Goal: Task Accomplishment & Management: Use online tool/utility

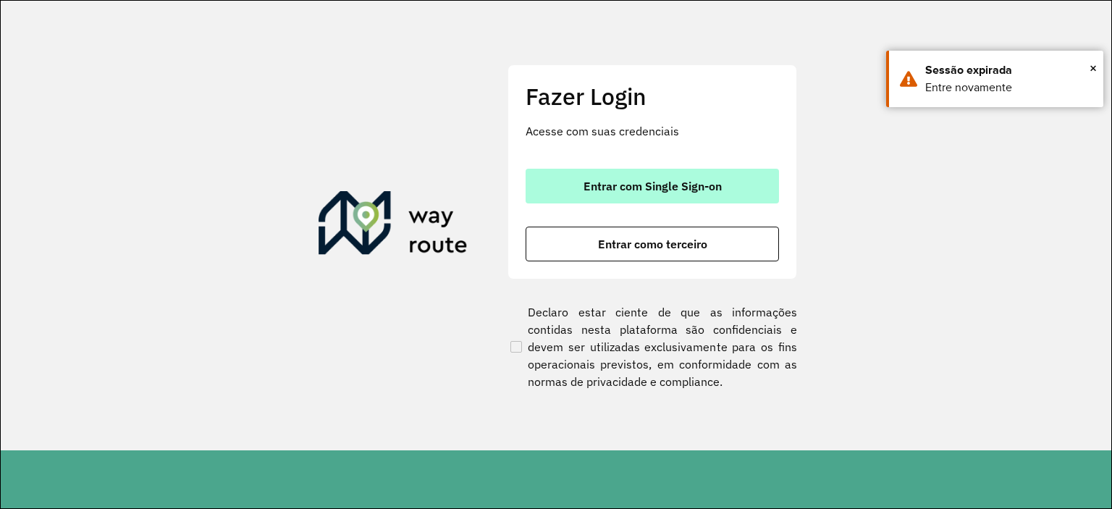
click at [555, 182] on button "Entrar com Single Sign-on" at bounding box center [652, 186] width 253 height 35
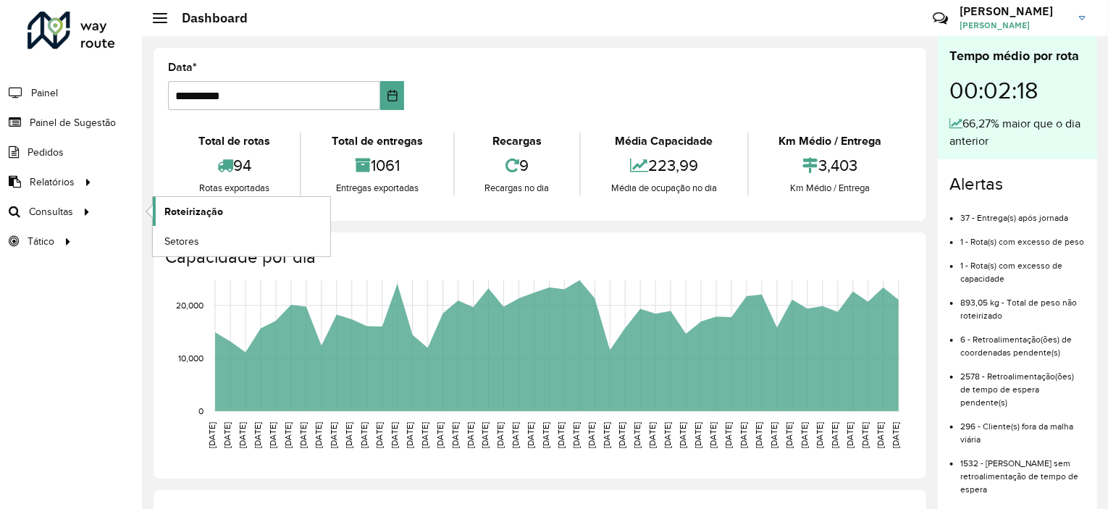
click at [182, 209] on span "Roteirização" at bounding box center [193, 211] width 59 height 15
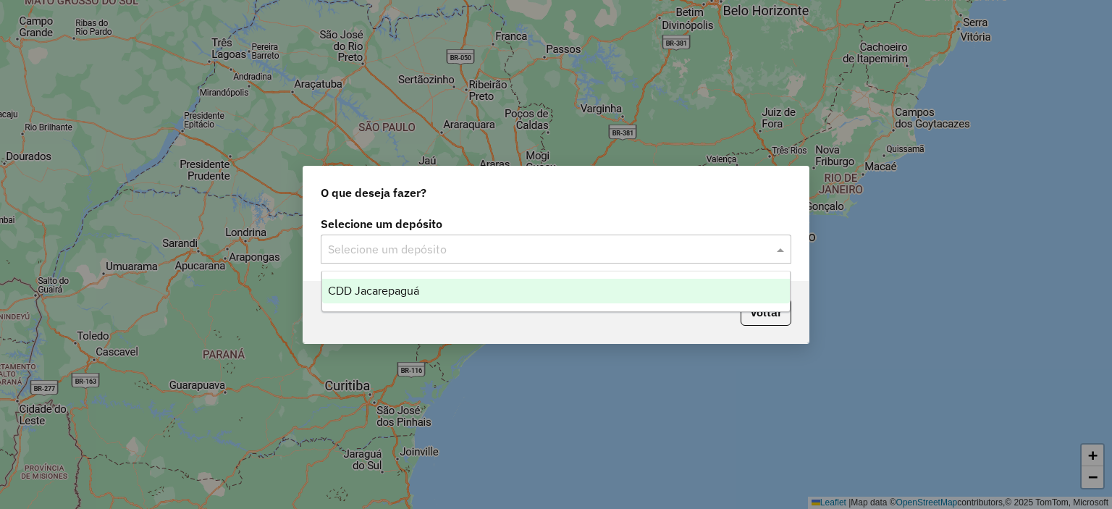
click at [516, 254] on input "text" at bounding box center [541, 249] width 427 height 17
click at [460, 291] on div "CDD Jacarepaguá" at bounding box center [556, 291] width 468 height 25
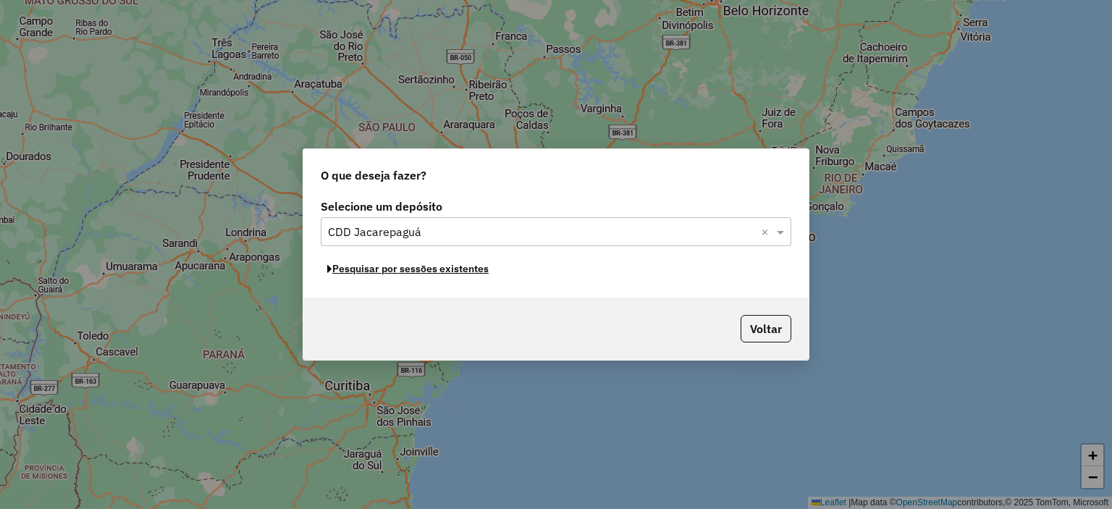
click at [471, 271] on button "Pesquisar por sessões existentes" at bounding box center [408, 269] width 175 height 22
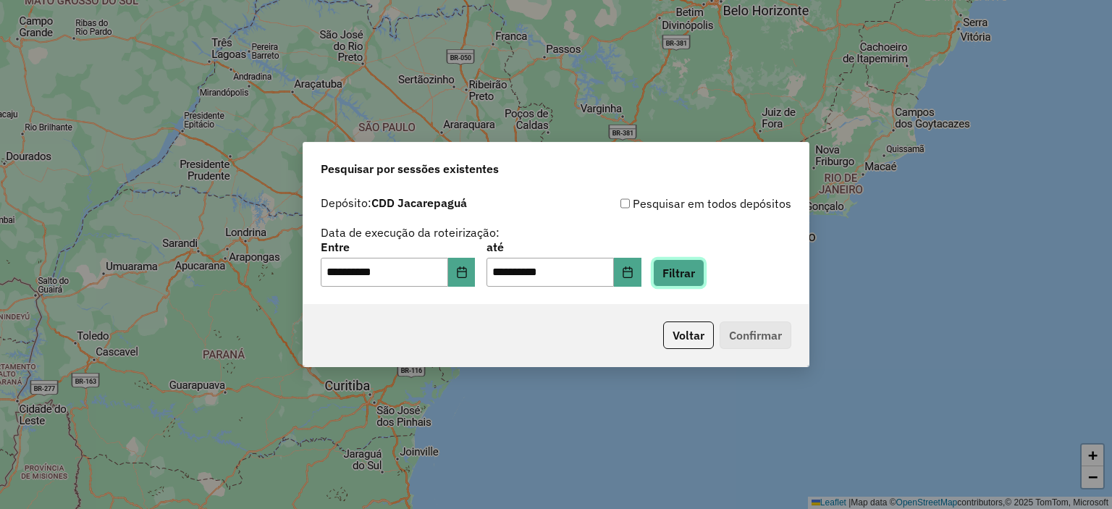
click at [701, 266] on button "Filtrar" at bounding box center [678, 273] width 51 height 28
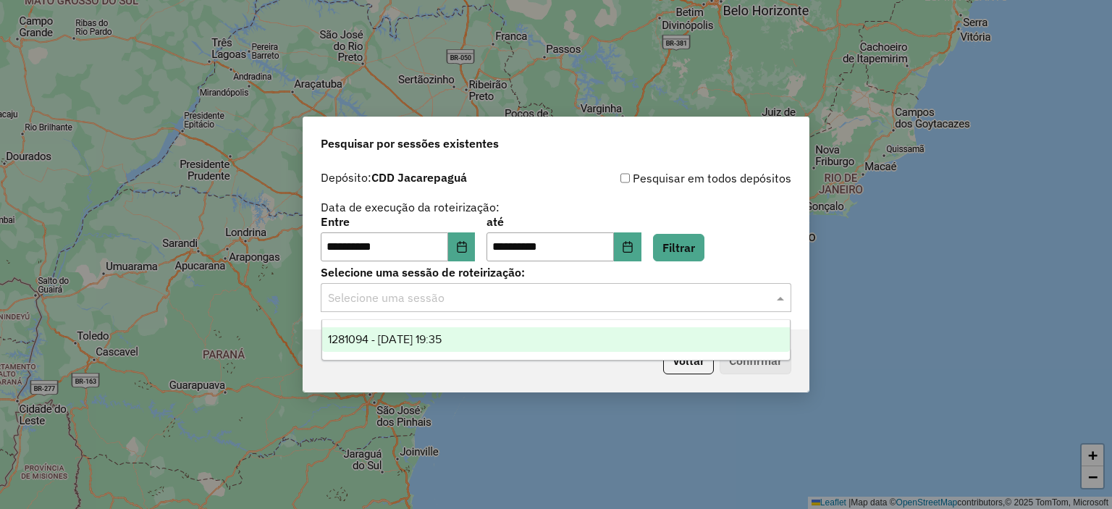
click at [680, 295] on input "text" at bounding box center [541, 298] width 427 height 17
click at [442, 338] on span "1281094 - 23/09/2025 19:35" at bounding box center [385, 339] width 114 height 12
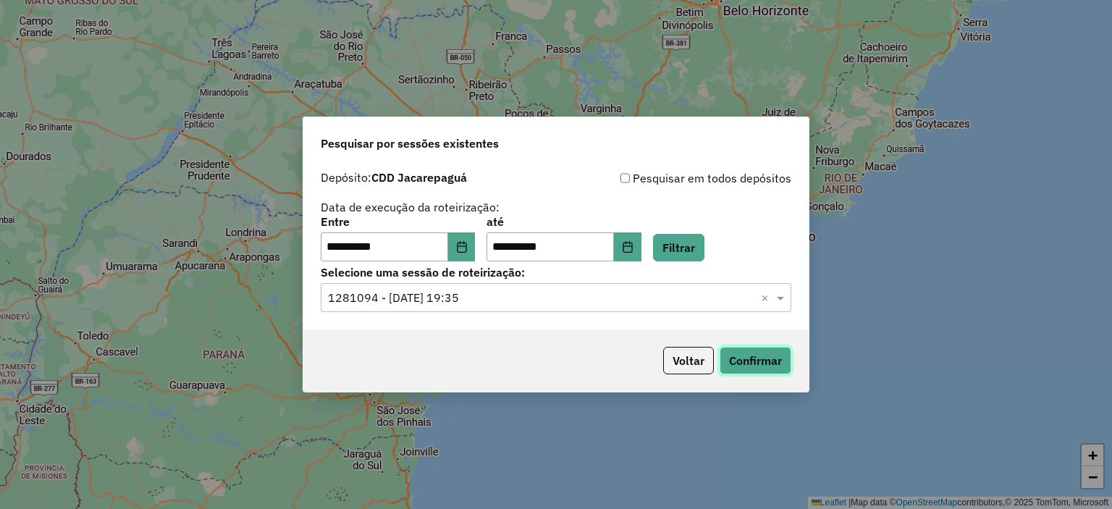
click at [756, 358] on button "Confirmar" at bounding box center [756, 361] width 72 height 28
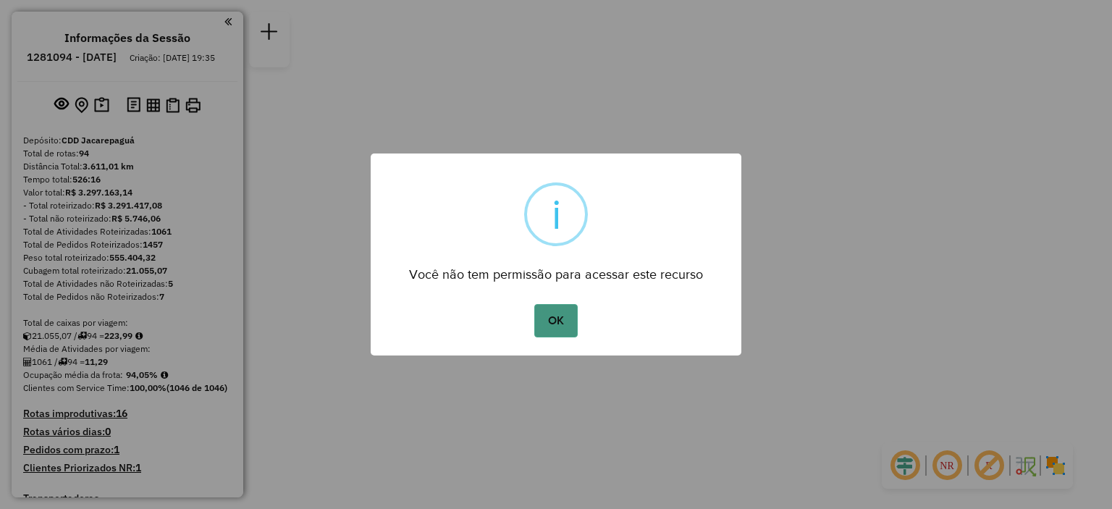
click at [561, 314] on button "OK" at bounding box center [555, 320] width 43 height 33
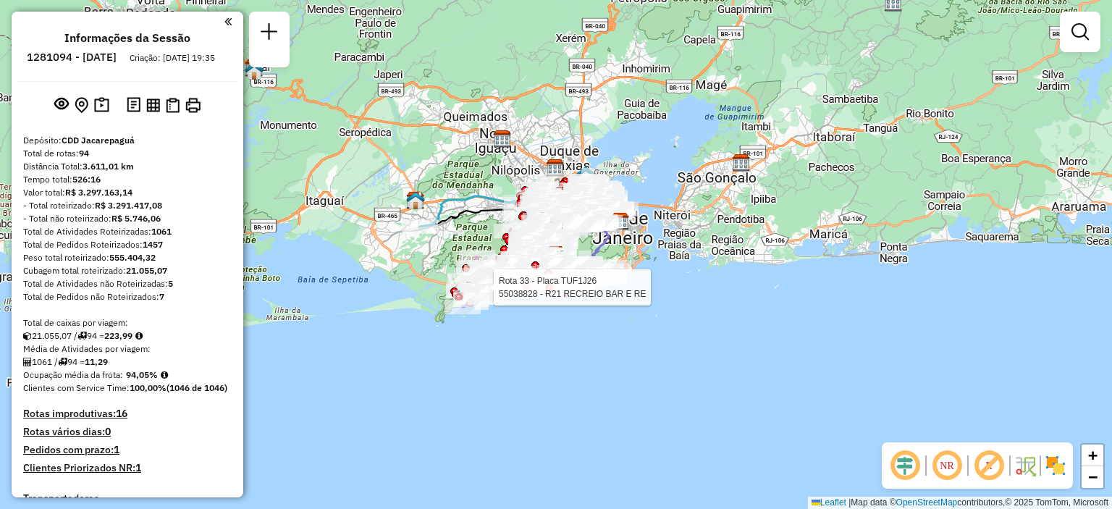
click at [507, 280] on div "Rota 33 - Placa TUF1J26 55009110 - TRADICIONAL RECREIO Rota 33 - Placa TUF1J26 …" at bounding box center [556, 254] width 1112 height 509
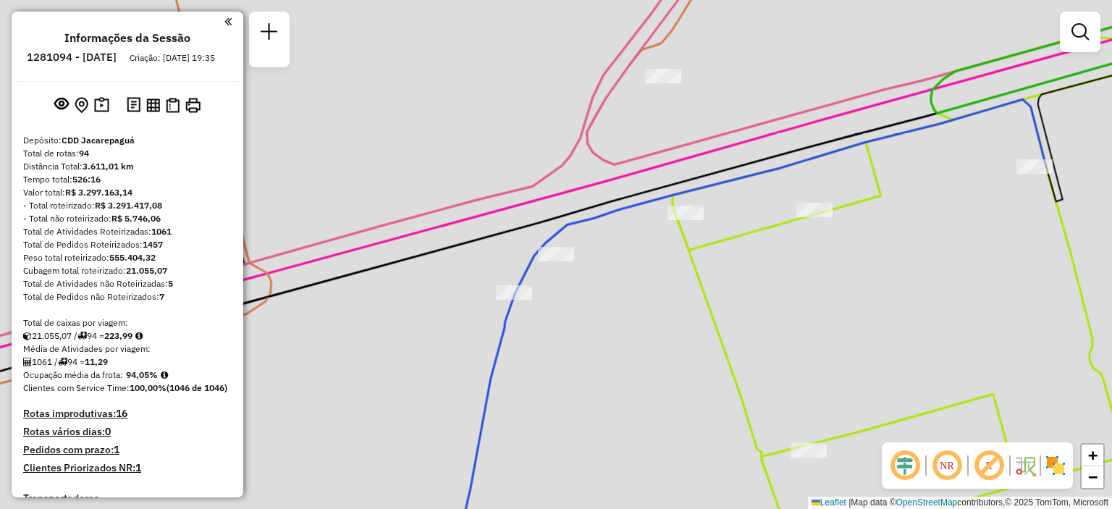
click at [507, 280] on div "Rota 33 - Placa TUF1J26 55009110 - TRADICIONAL RECREIO Rota 33 - Placa TUF1J26 …" at bounding box center [556, 254] width 1112 height 509
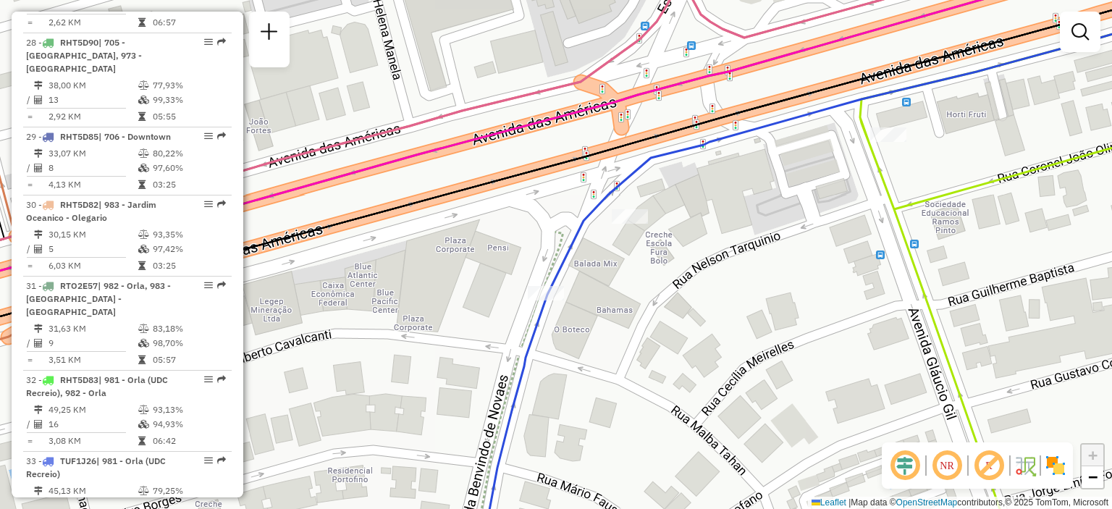
scroll to position [3176, 0]
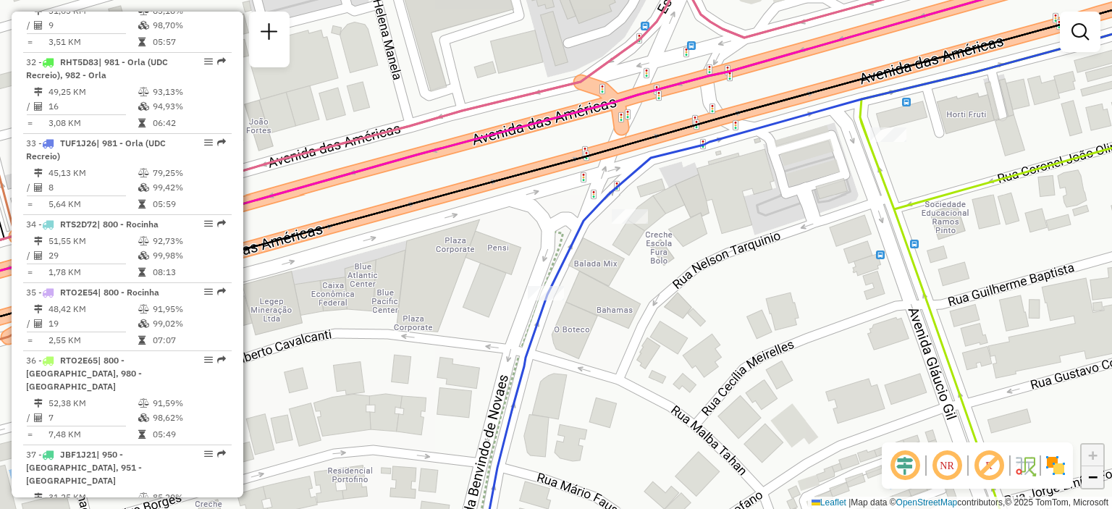
click at [1098, 484] on link "−" at bounding box center [1093, 477] width 22 height 22
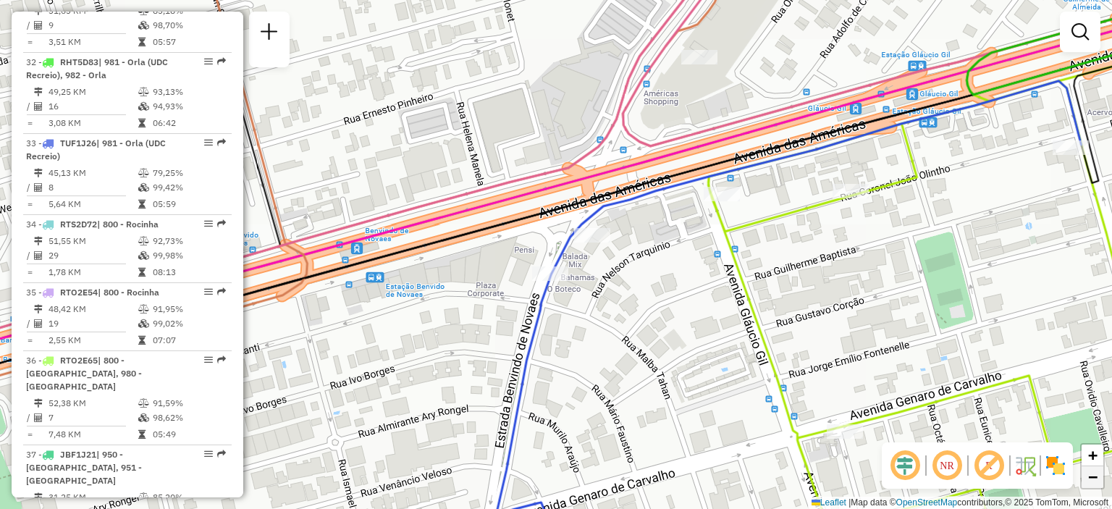
click at [1098, 484] on link "−" at bounding box center [1093, 477] width 22 height 22
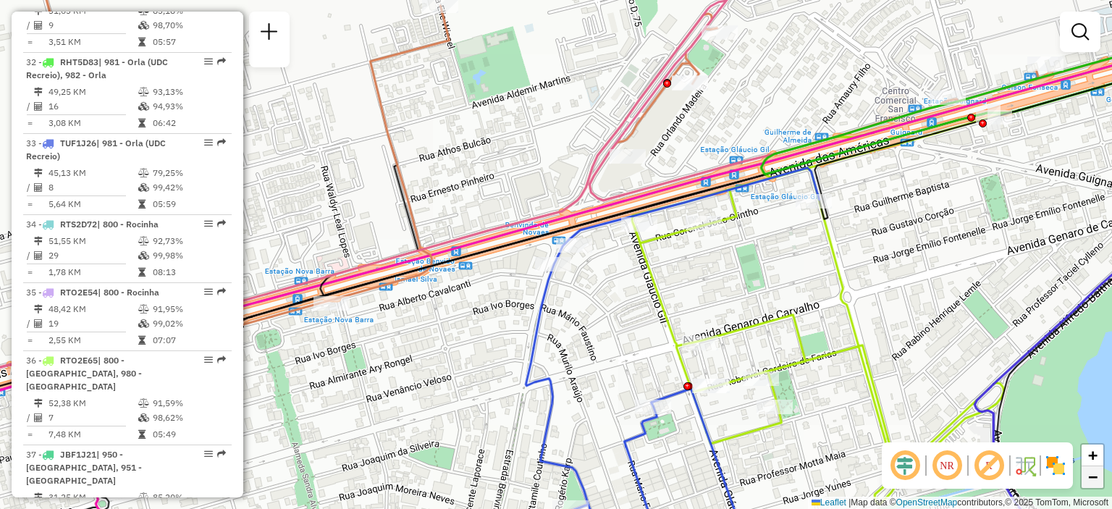
click at [1098, 484] on link "−" at bounding box center [1093, 477] width 22 height 22
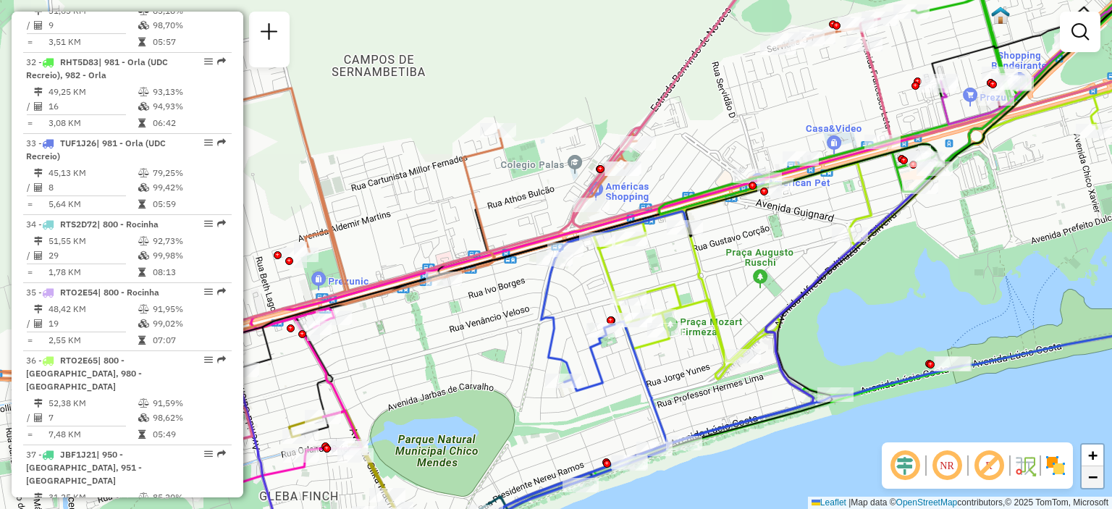
click at [1098, 484] on link "−" at bounding box center [1093, 477] width 22 height 22
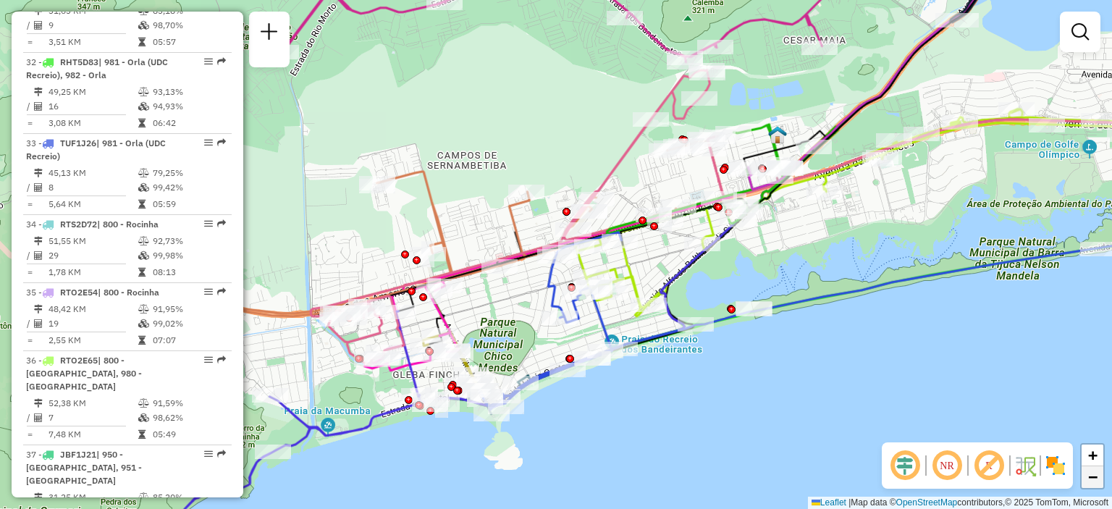
click at [1098, 484] on link "−" at bounding box center [1093, 477] width 22 height 22
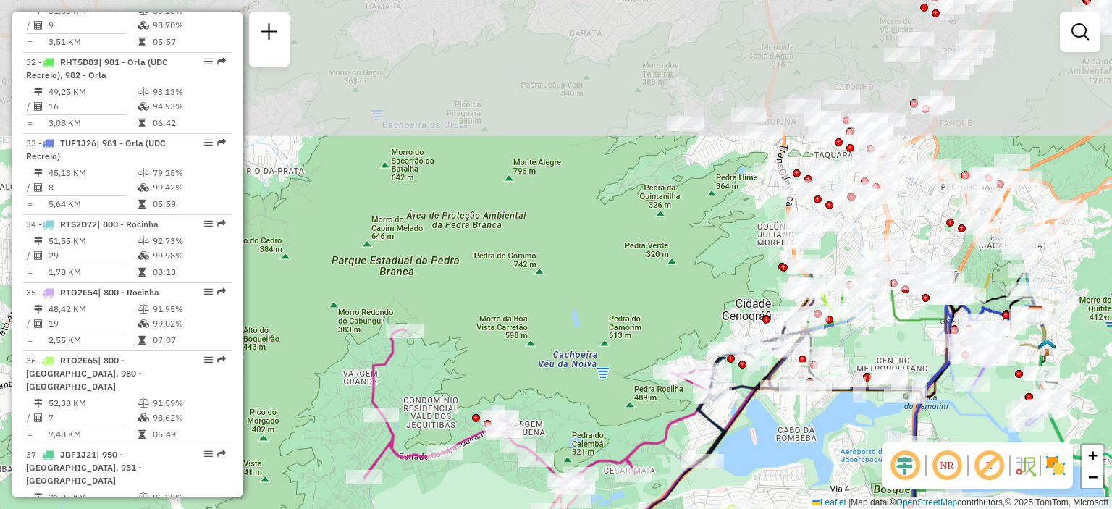
drag, startPoint x: 817, startPoint y: 104, endPoint x: 763, endPoint y: 428, distance: 328.2
click at [763, 428] on div "Janela de atendimento Grade de atendimento Capacidade Transportadoras Veículos …" at bounding box center [556, 254] width 1112 height 509
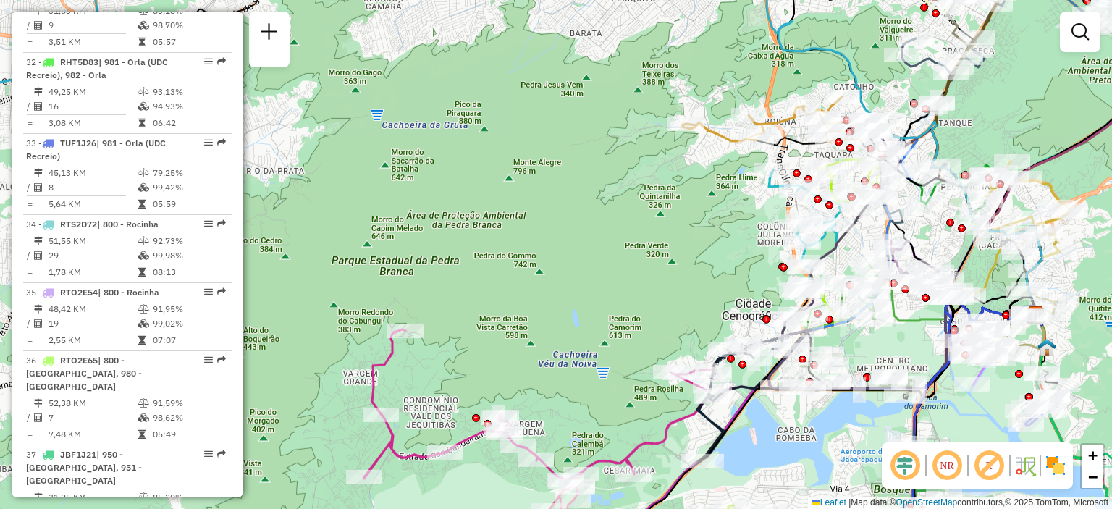
click at [746, 307] on div "Janela de atendimento Grade de atendimento Capacidade Transportadoras Veículos …" at bounding box center [556, 254] width 1112 height 509
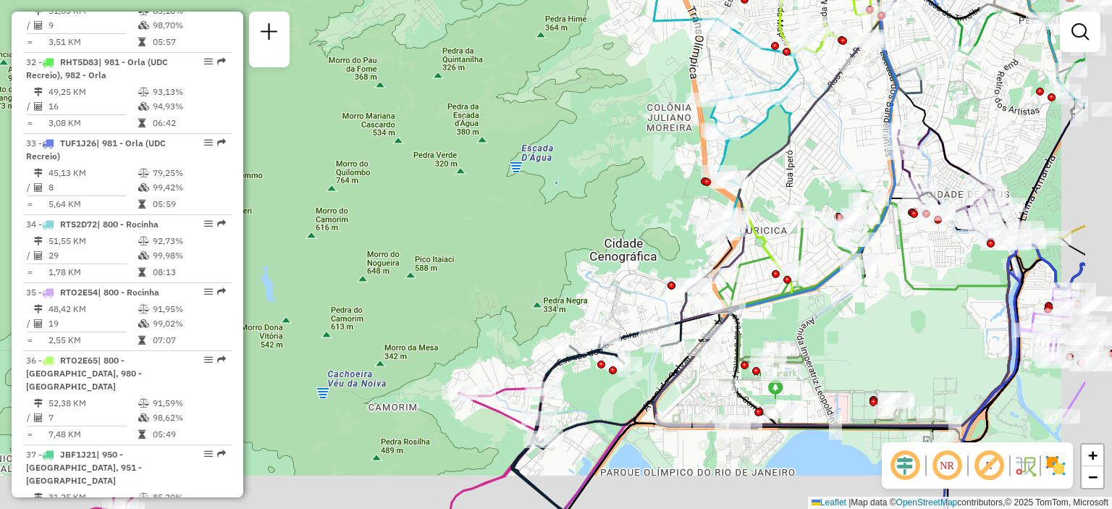
drag, startPoint x: 783, startPoint y: 292, endPoint x: 643, endPoint y: 247, distance: 147.5
click at [643, 247] on div "Janela de atendimento Grade de atendimento Capacidade Transportadoras Veículos …" at bounding box center [556, 254] width 1112 height 509
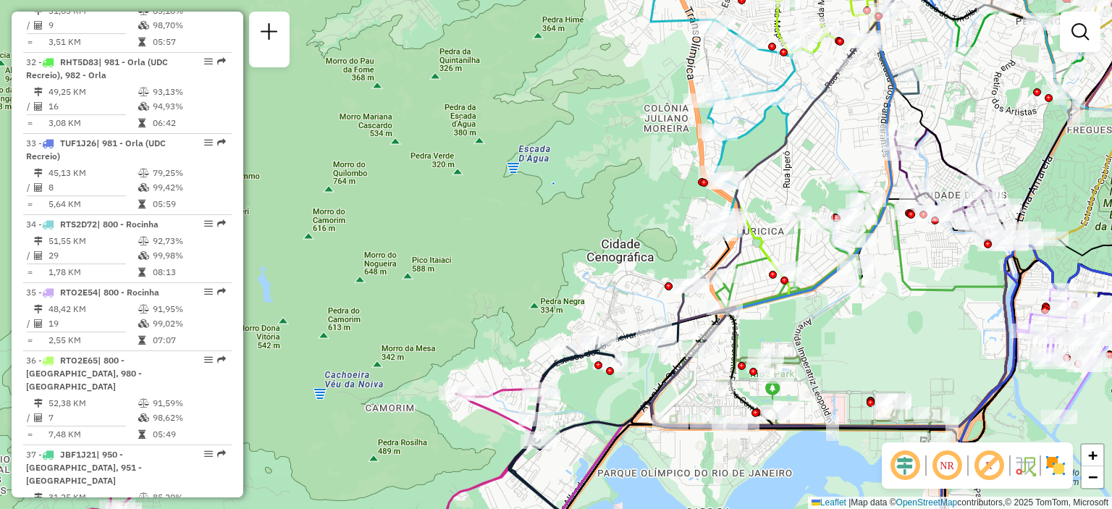
click at [755, 201] on div "Janela de atendimento Grade de atendimento Capacidade Transportadoras Veículos …" at bounding box center [556, 254] width 1112 height 509
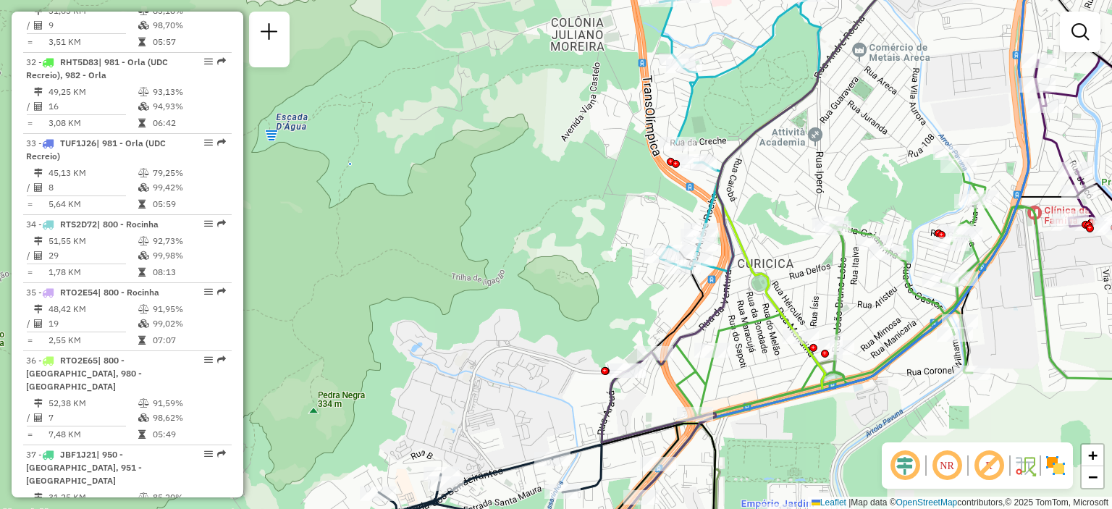
click at [730, 237] on icon at bounding box center [772, 159] width 289 height 421
select select "**********"
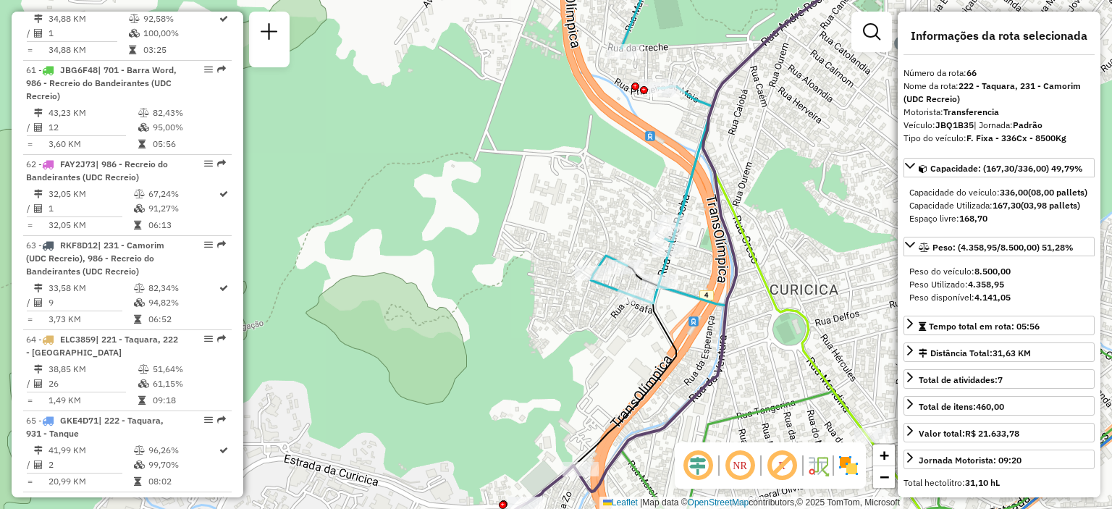
scroll to position [5882, 0]
